Goal: Task Accomplishment & Management: Manage account settings

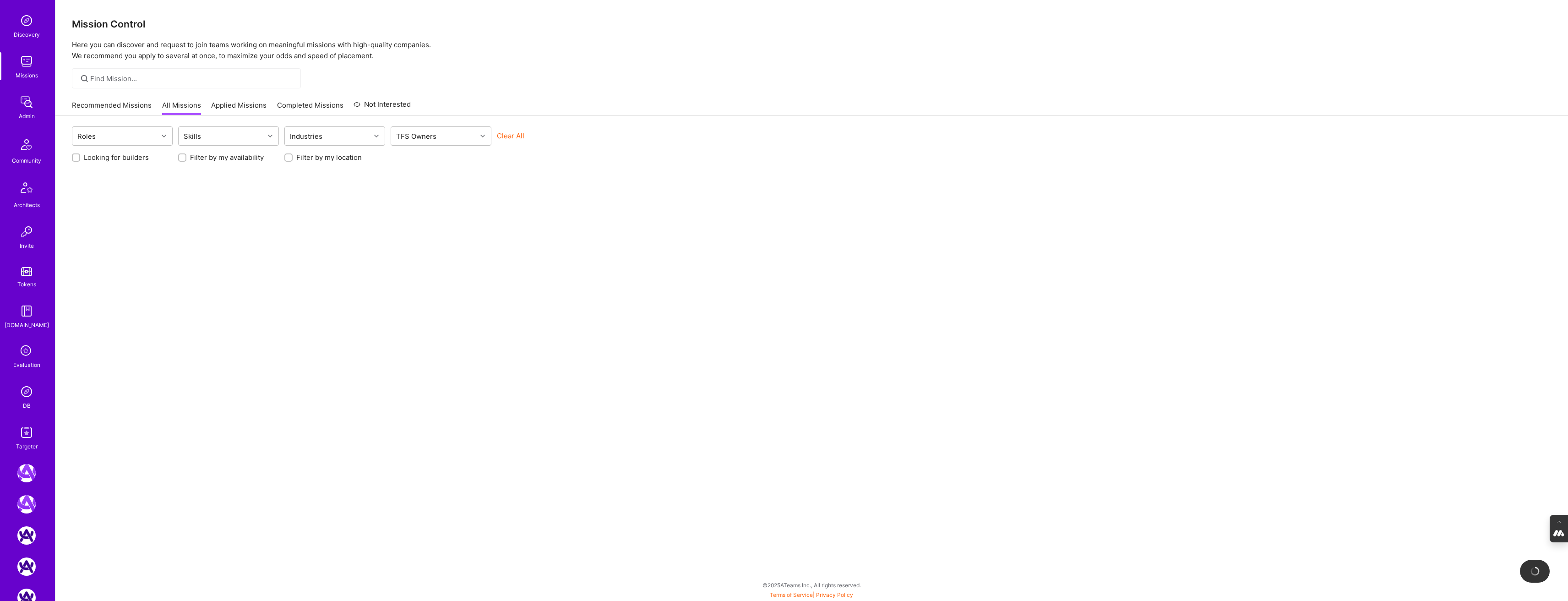
scroll to position [85, 0]
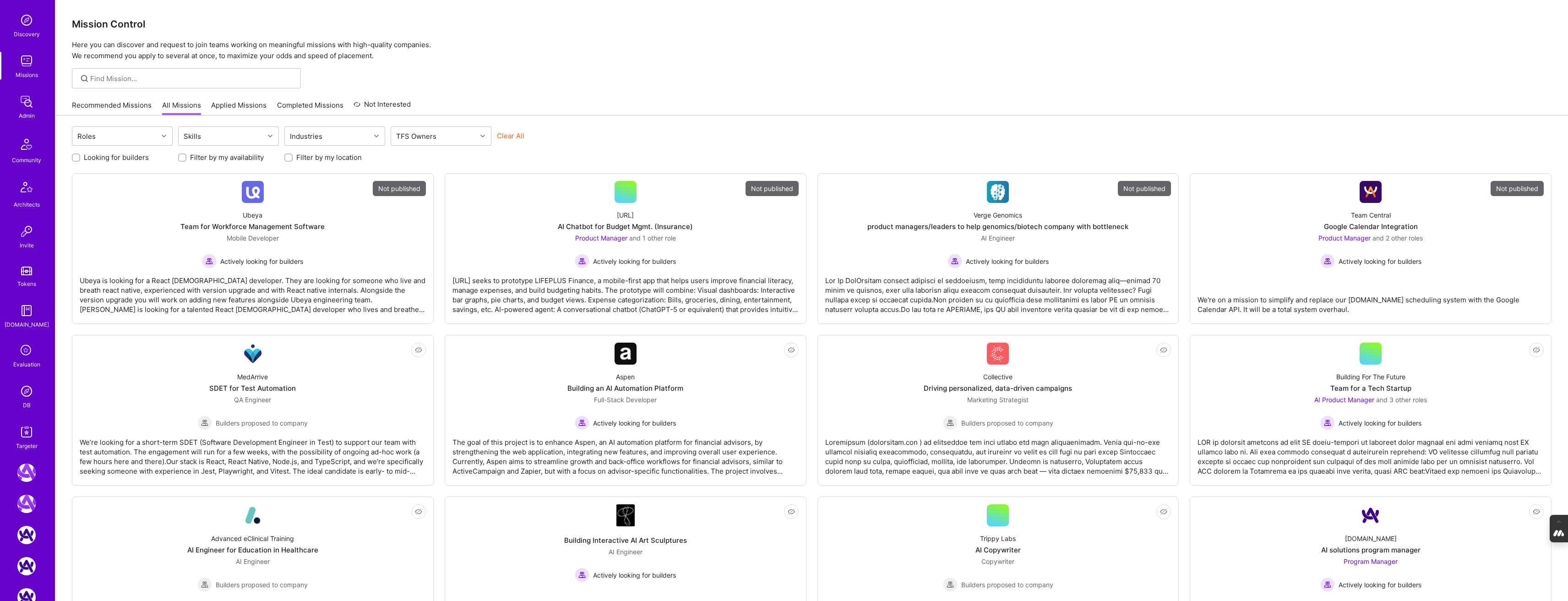
click at [27, 365] on div "Evaluation" at bounding box center [27, 365] width 27 height 10
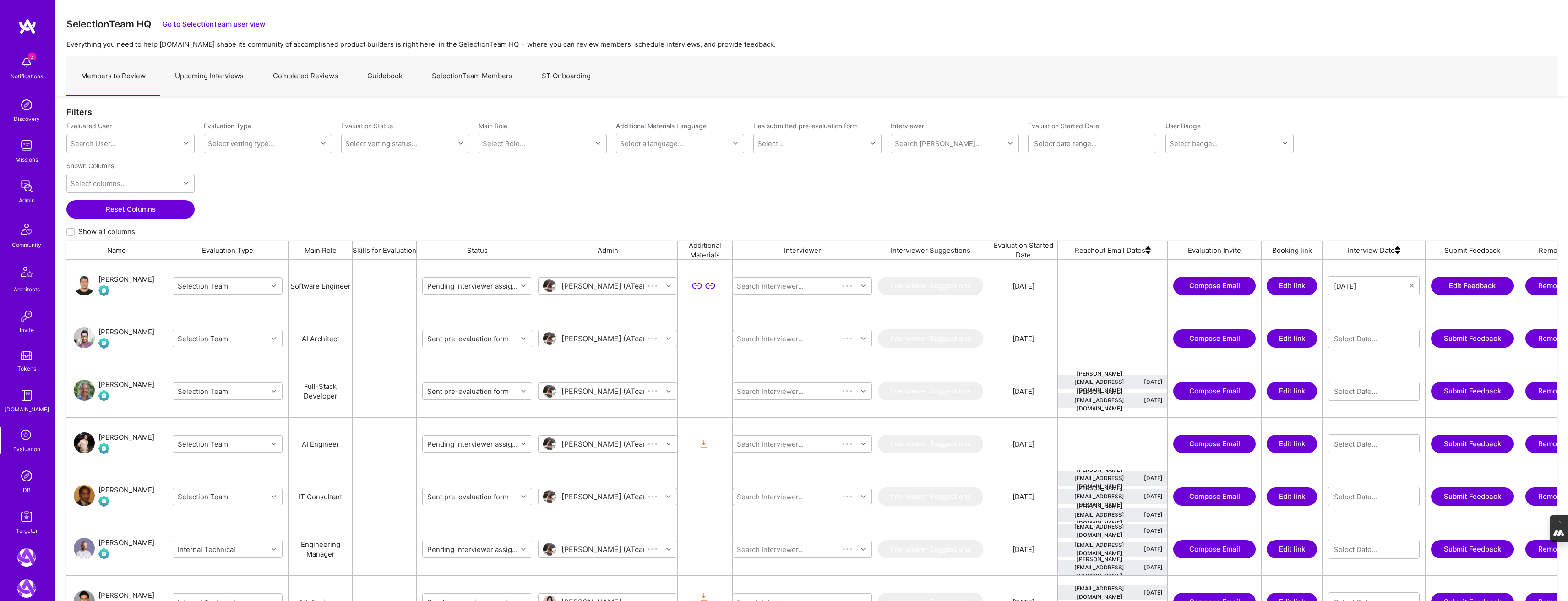
scroll to position [505, 1491]
click at [455, 74] on link "SelectionTeam Members" at bounding box center [472, 76] width 110 height 40
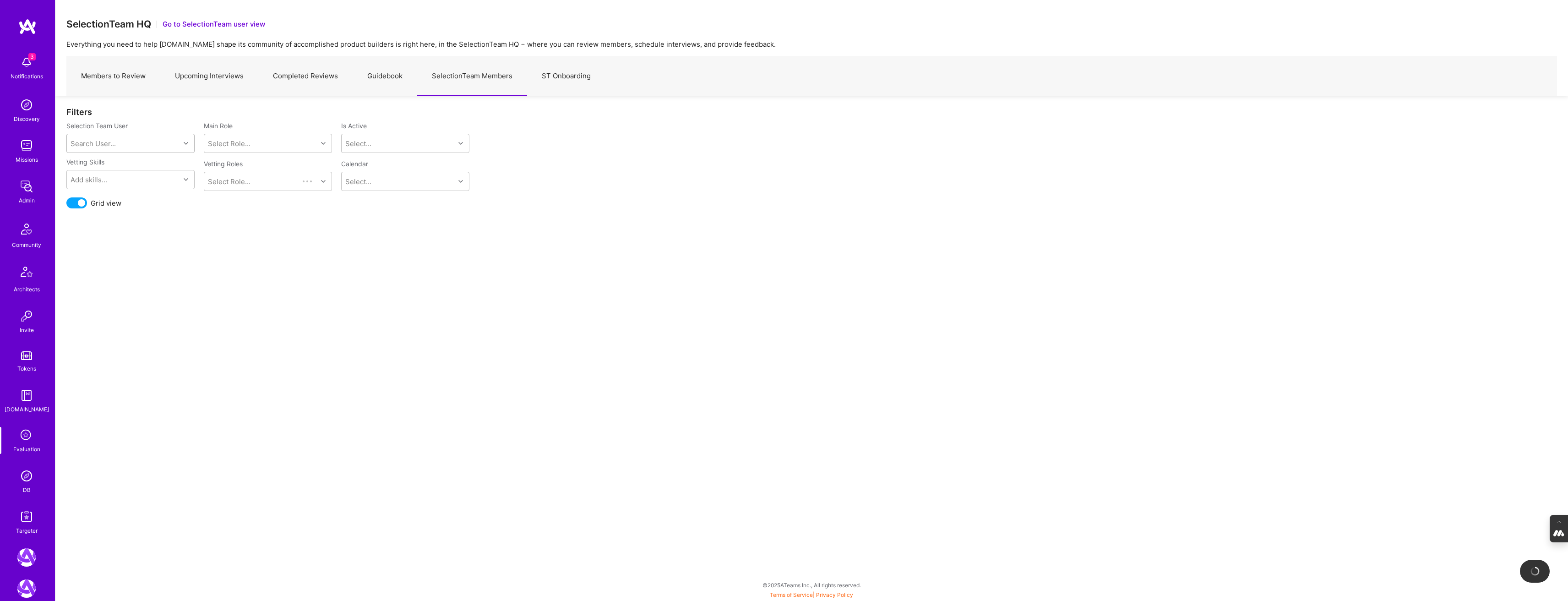
click at [138, 147] on div "Search User..." at bounding box center [124, 143] width 113 height 18
type input "mostafa"
click at [121, 175] on div "[EMAIL_ADDRESS][DOMAIN_NAME]" at bounding box center [142, 177] width 93 height 10
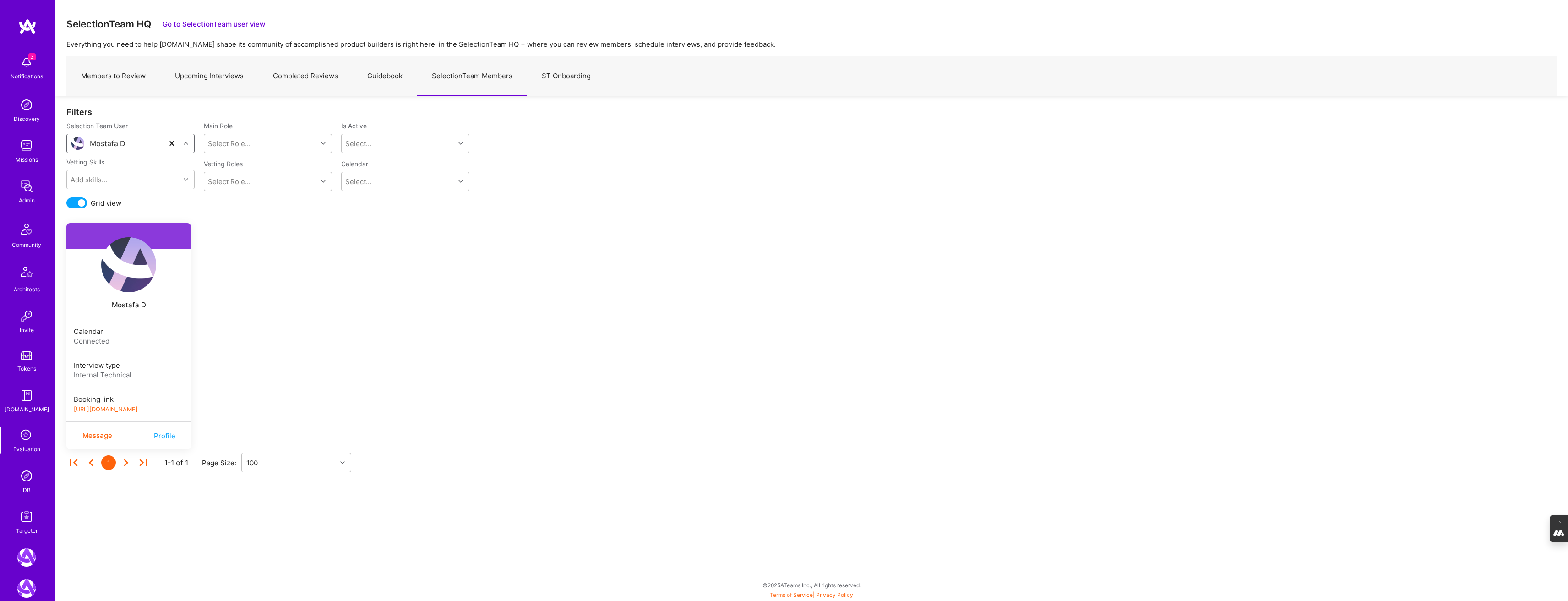
click at [138, 412] on link "[URL][DOMAIN_NAME]" at bounding box center [105, 409] width 64 height 7
click at [128, 269] on img at bounding box center [128, 265] width 55 height 55
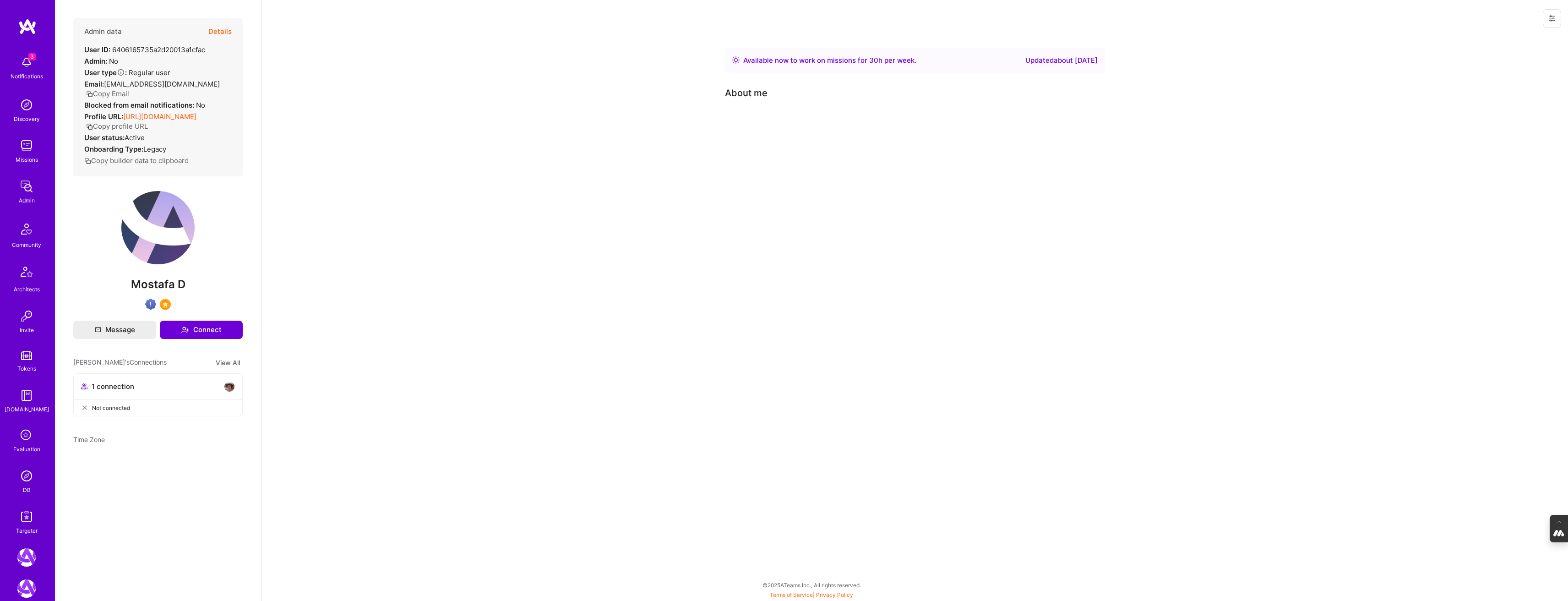
click at [214, 32] on button "Details" at bounding box center [220, 32] width 23 height 27
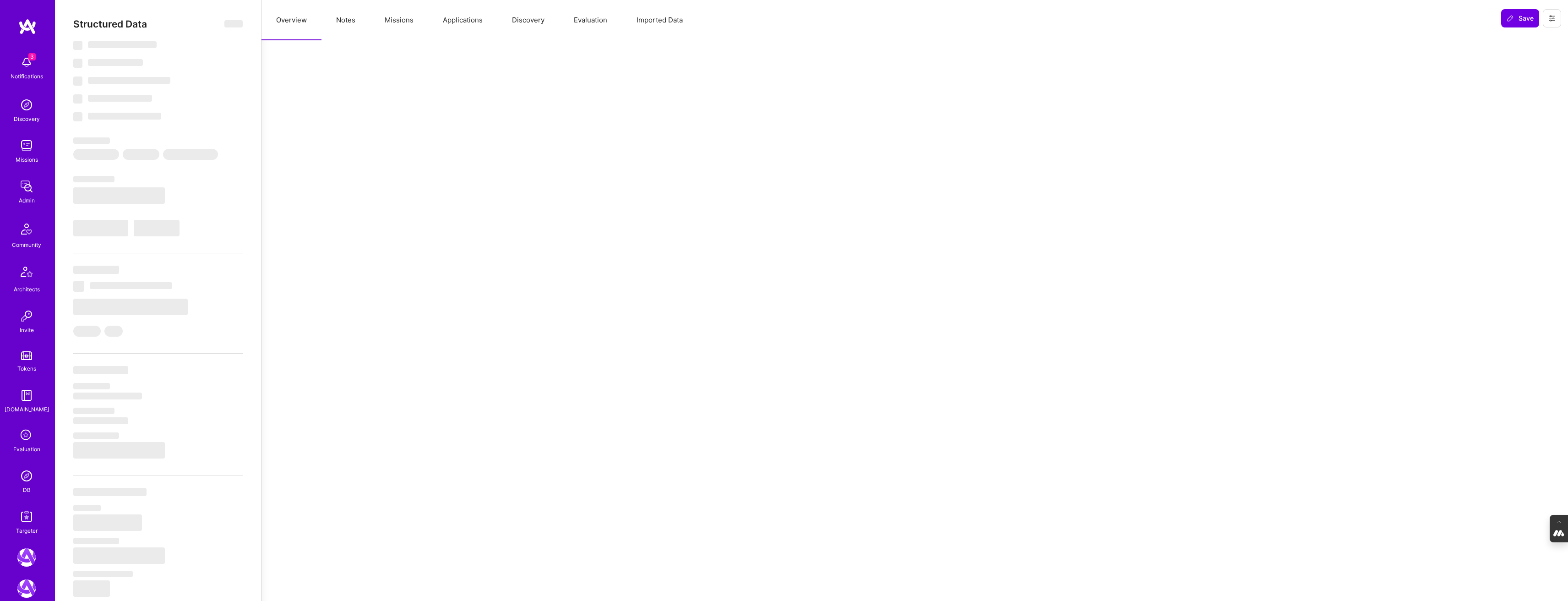
select select "Right Now"
select select "Verified"
select select "US"
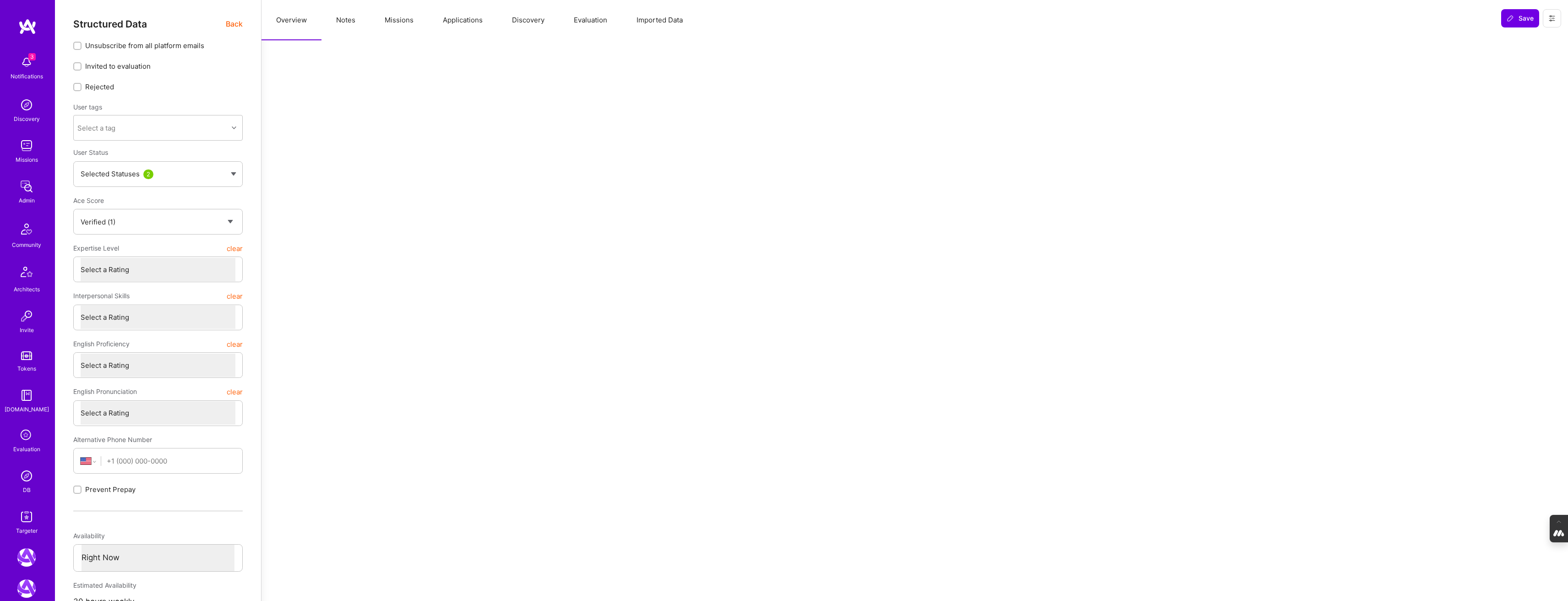
click at [234, 24] on span "Back" at bounding box center [234, 24] width 17 height 12
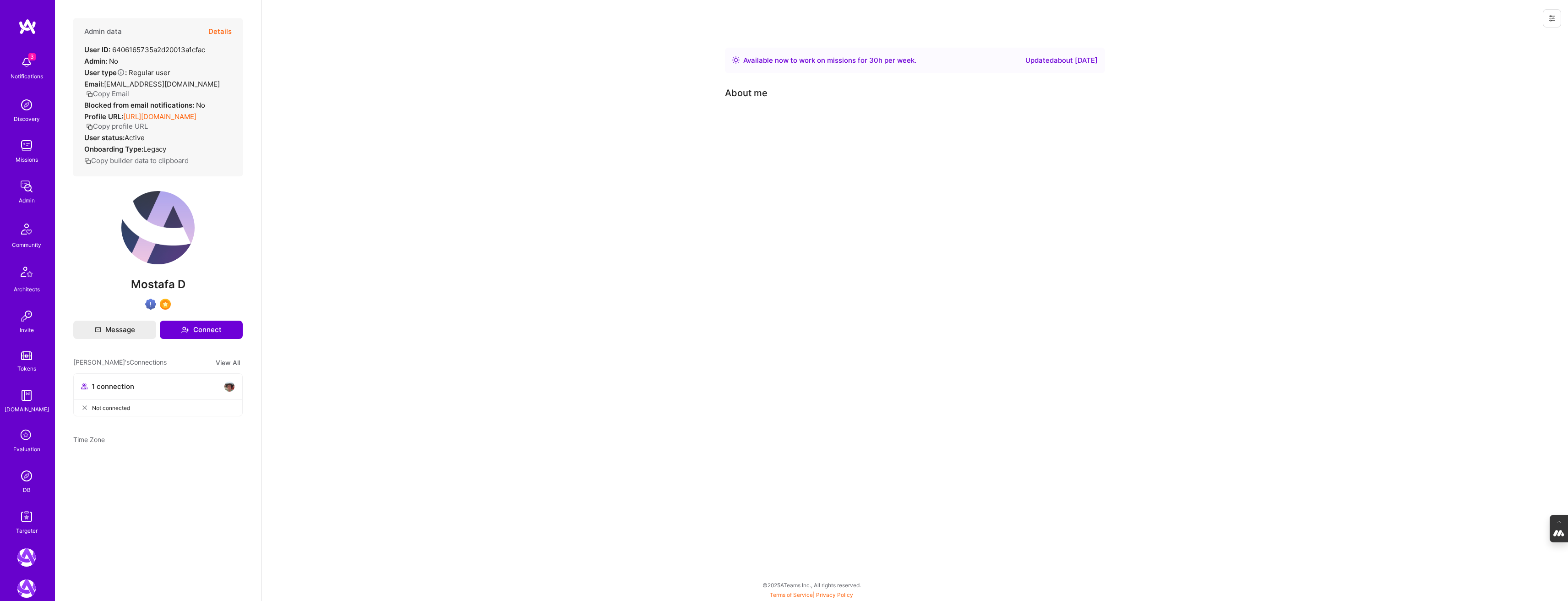
click at [1550, 16] on icon at bounding box center [1552, 18] width 5 height 5
click at [1512, 43] on button "Login as Mostafa" at bounding box center [1519, 39] width 85 height 23
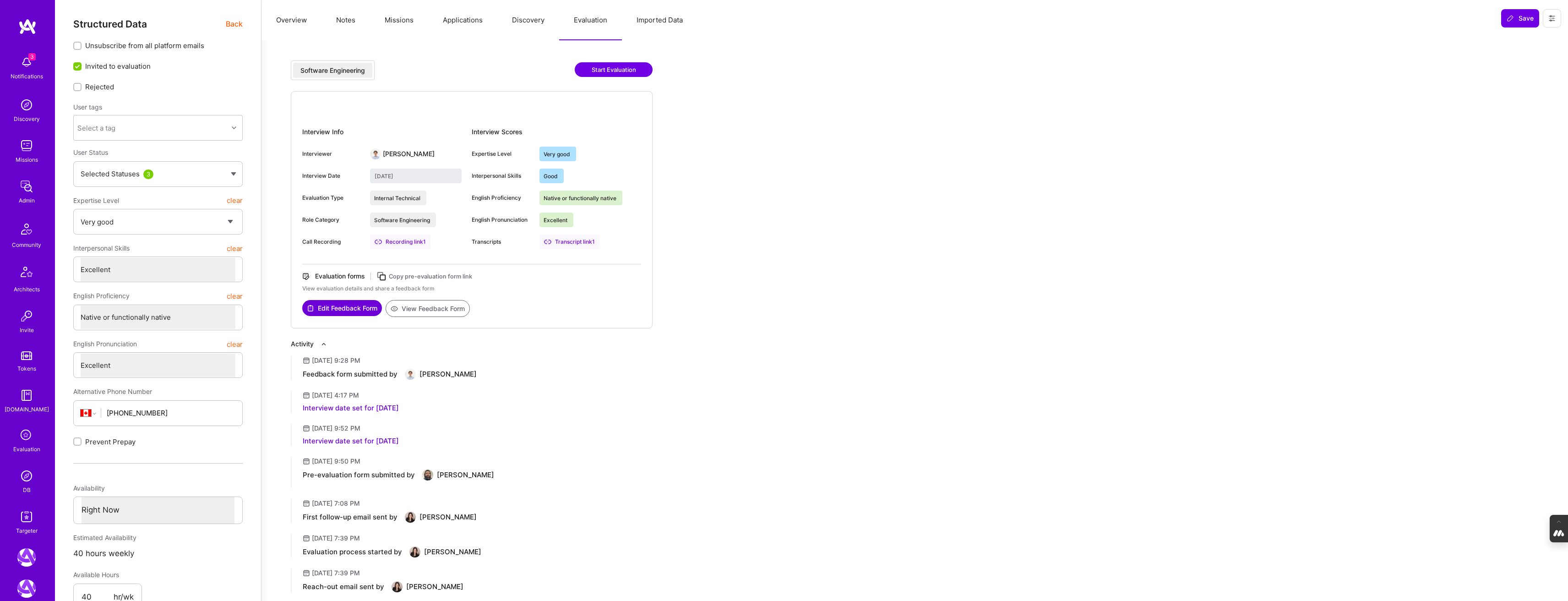
select select "5"
select select "7"
select select "CA"
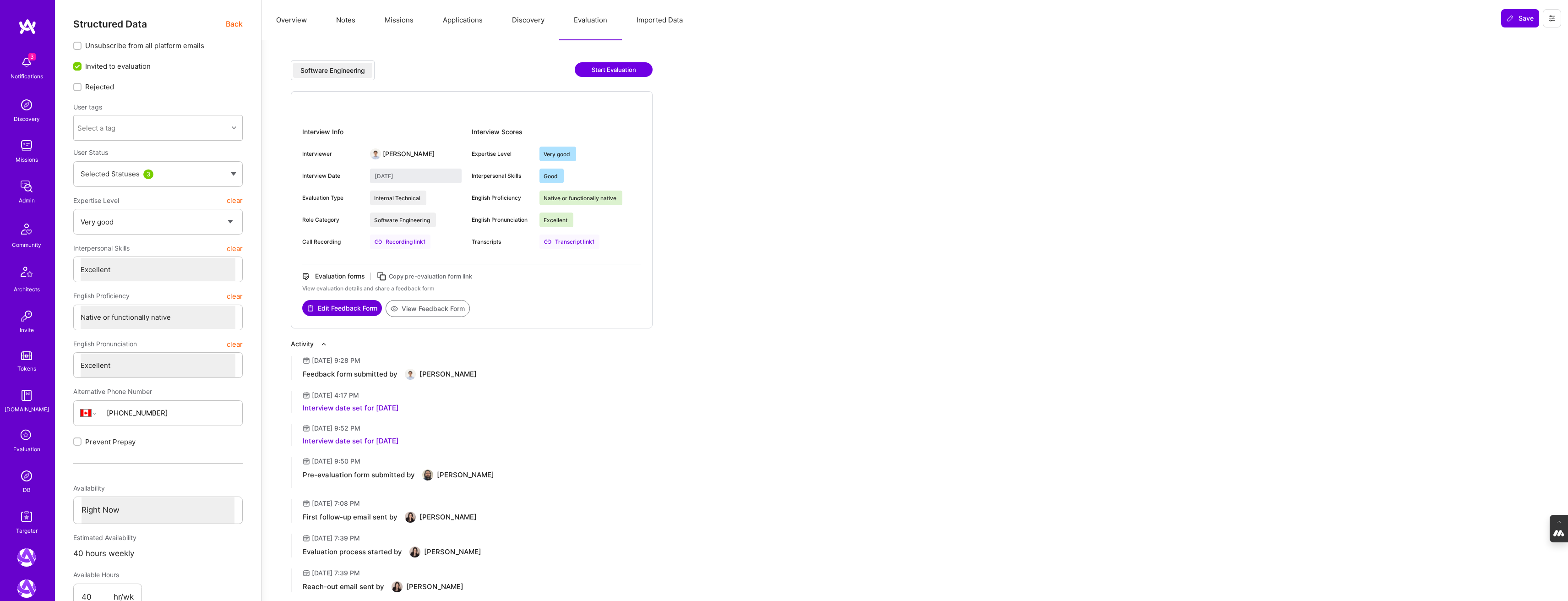
select select "Right Now"
type textarea "x"
